Goal: Find contact information: Find contact information

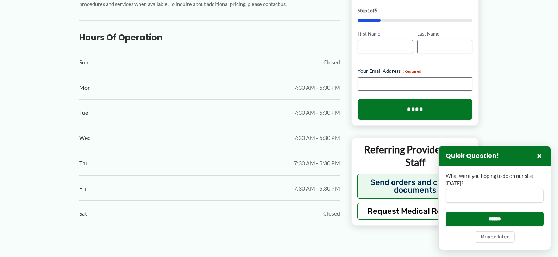
scroll to position [387, 0]
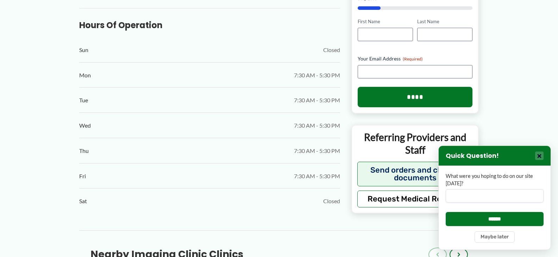
click at [541, 153] on button "×" at bounding box center [539, 156] width 8 height 8
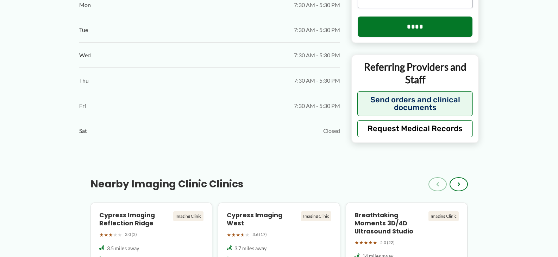
scroll to position [528, 0]
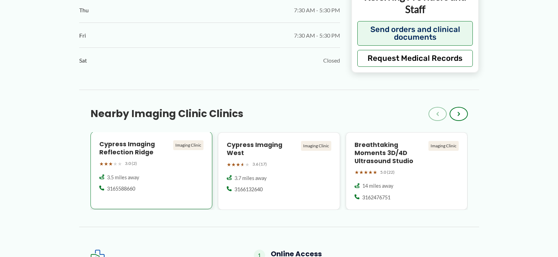
click at [178, 172] on div "Cypress Imaging Reflection Ridge Imaging Clinic ★ ★ ★ ★ ★ 3.0 (2) 3.5 miles awa…" at bounding box center [151, 171] width 122 height 78
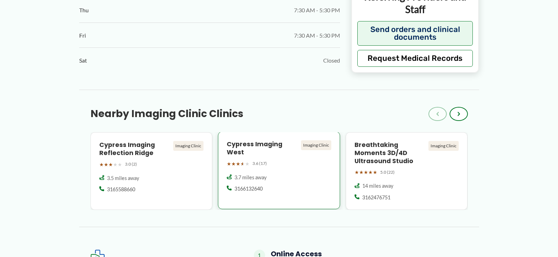
click at [301, 193] on div "3.7 miles away 3166132640" at bounding box center [279, 187] width 105 height 26
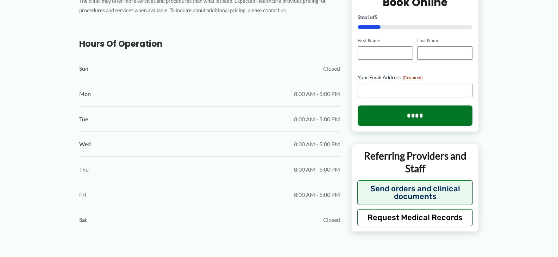
scroll to position [387, 0]
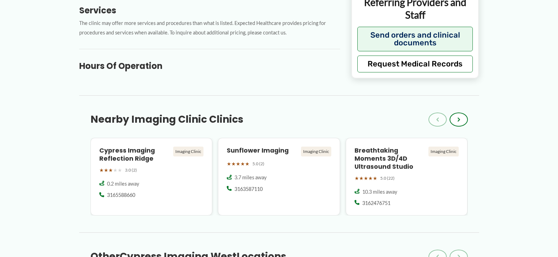
scroll to position [352, 0]
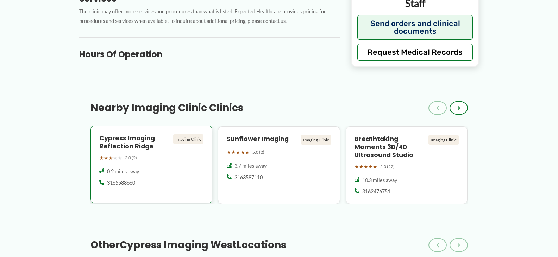
click at [164, 183] on div "3165588660" at bounding box center [151, 183] width 105 height 7
